Goal: Check status

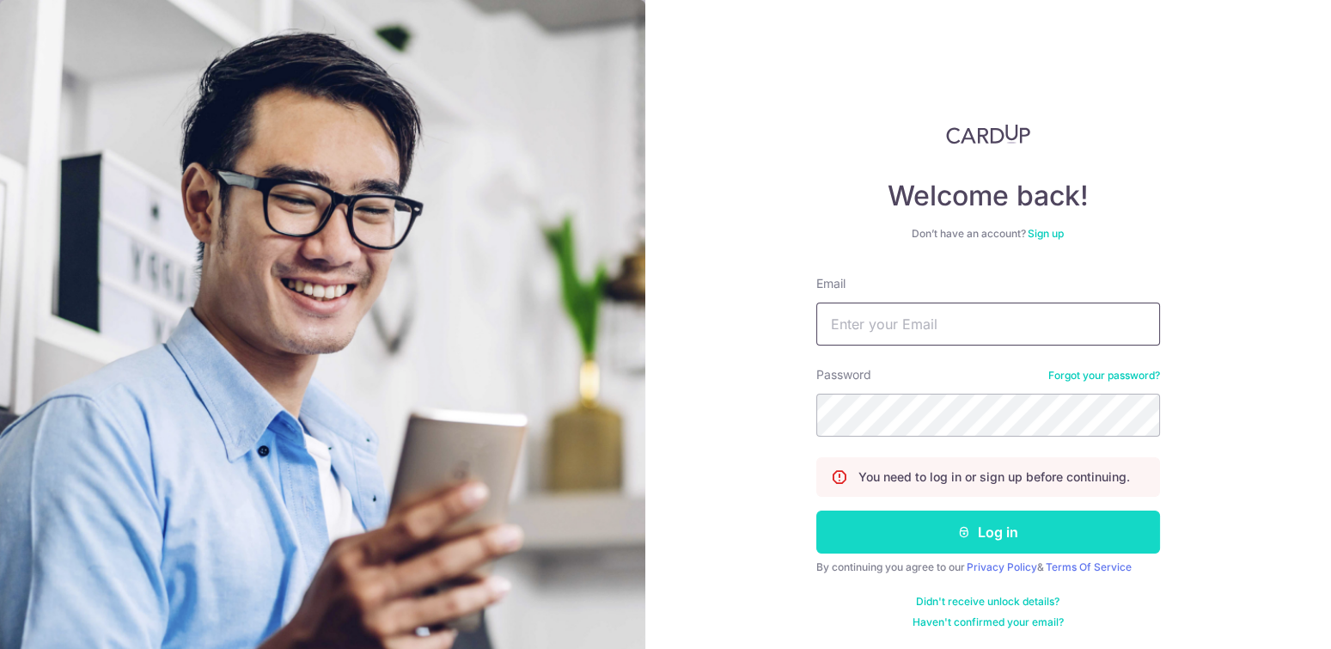
type input "[EMAIL_ADDRESS][DOMAIN_NAME]"
click at [968, 537] on button "Log in" at bounding box center [988, 531] width 344 height 43
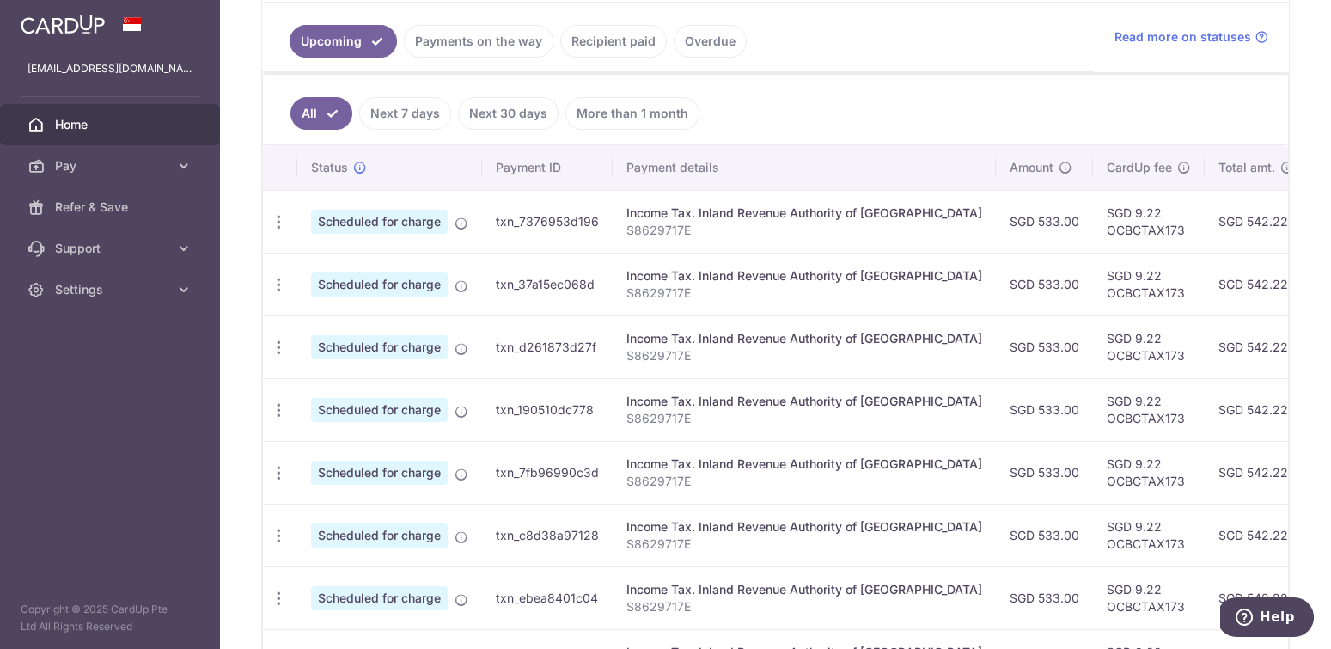
scroll to position [482, 0]
